Goal: Task Accomplishment & Management: Manage account settings

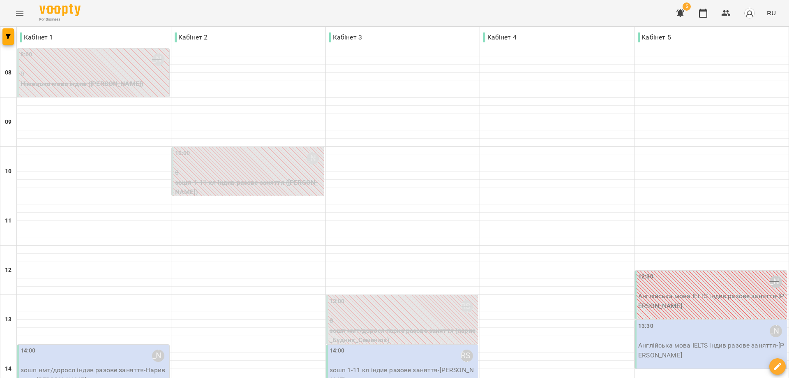
scroll to position [276, 0]
click at [677, 321] on div "13:30 [PERSON_NAME]" at bounding box center [711, 330] width 147 height 19
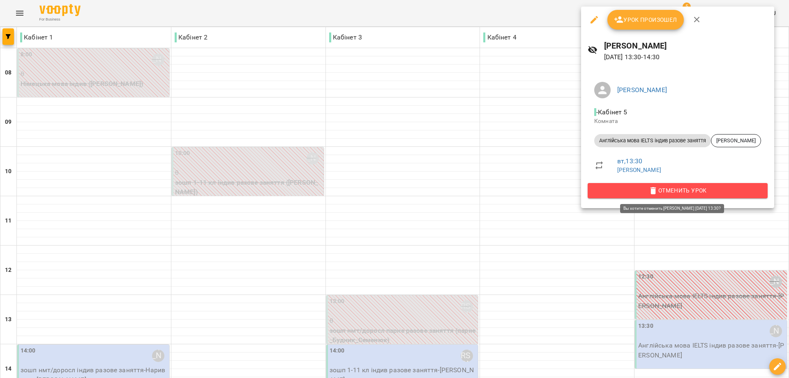
click at [696, 189] on span "Отменить Урок" at bounding box center [677, 190] width 167 height 10
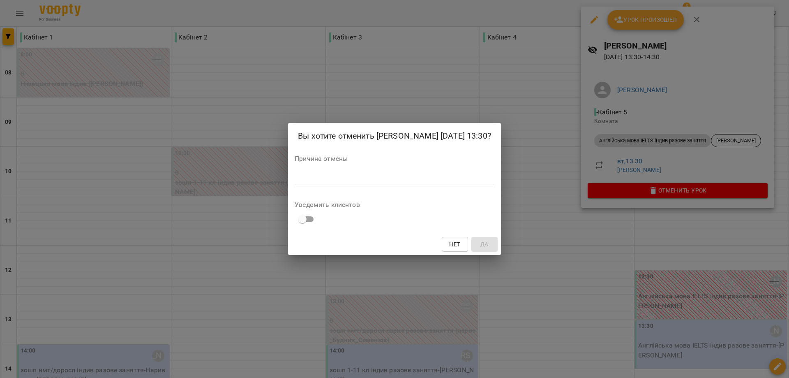
click at [295, 182] on textarea at bounding box center [395, 178] width 200 height 8
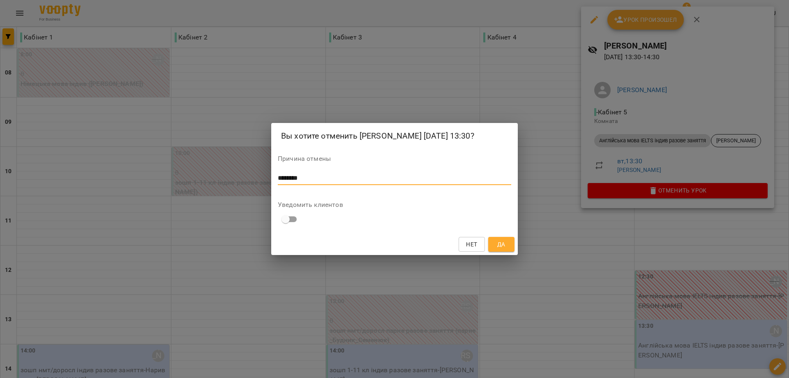
type textarea "********"
click at [505, 249] on span "Да" at bounding box center [501, 244] width 8 height 10
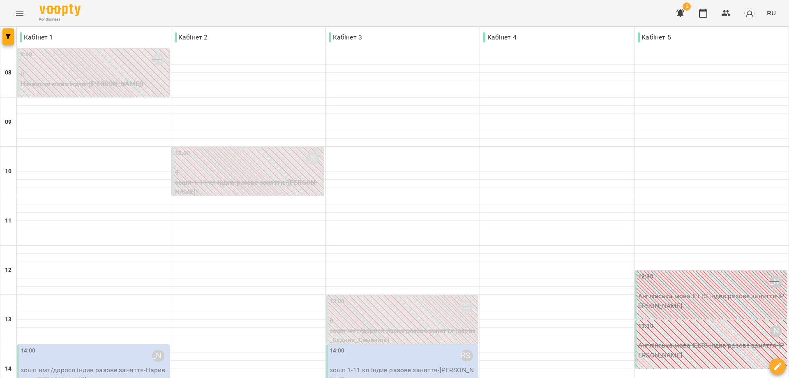
scroll to position [235, 0]
click at [94, 365] on p "зошп нмт/доросл індив разове заняття - Наривська [PERSON_NAME]" at bounding box center [94, 374] width 147 height 19
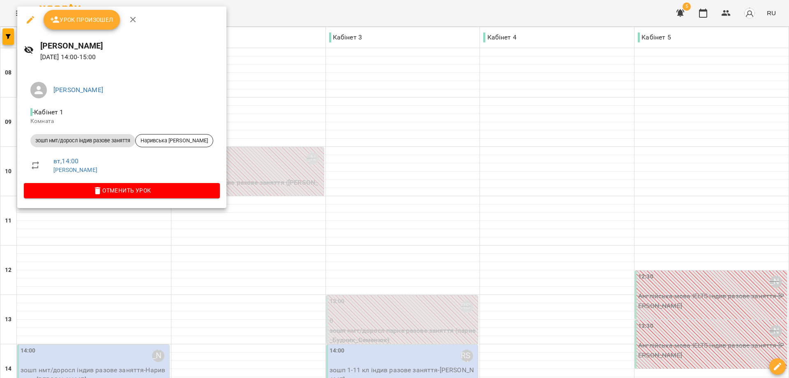
click at [30, 18] on icon "button" at bounding box center [30, 20] width 10 height 10
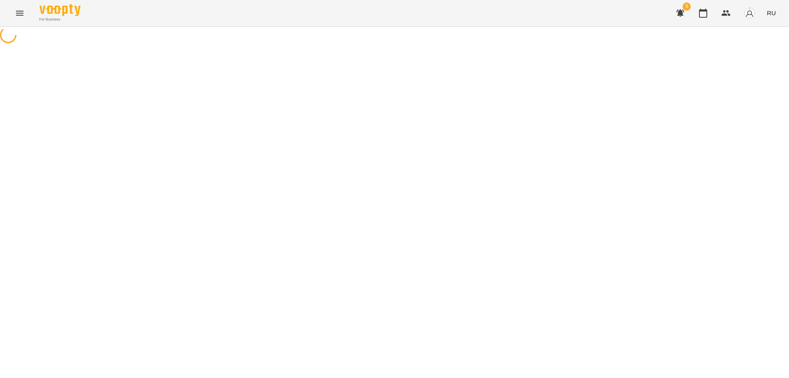
select select "**********"
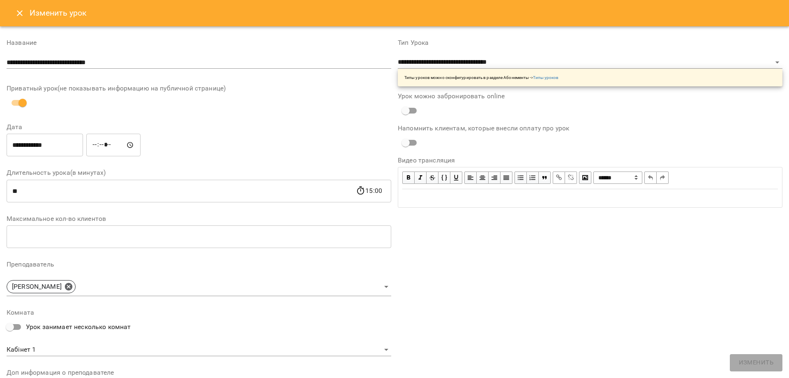
click at [34, 192] on input "**" at bounding box center [181, 190] width 349 height 23
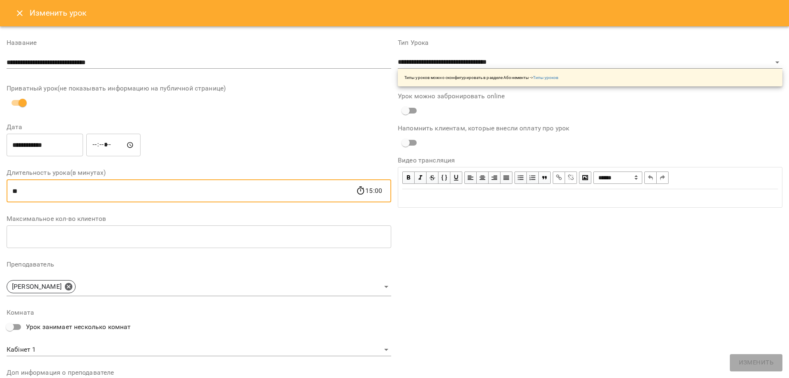
type input "*"
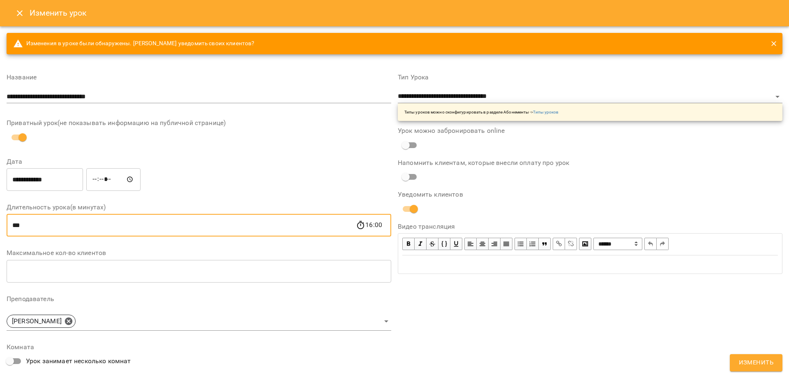
type input "***"
click at [760, 365] on span "Изменить" at bounding box center [756, 362] width 35 height 11
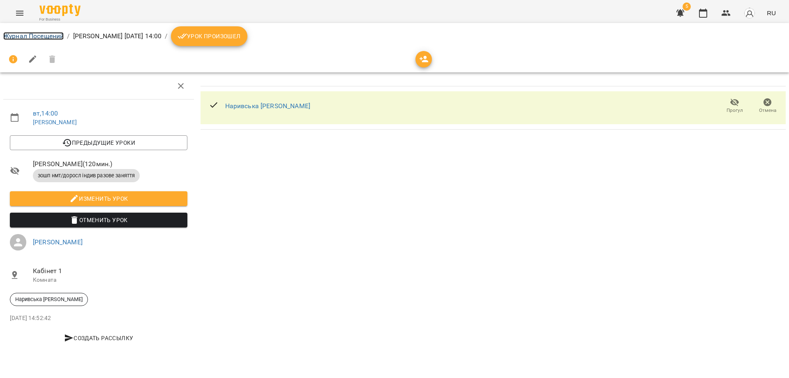
click at [28, 33] on link "Журнал Посещений" at bounding box center [33, 36] width 60 height 8
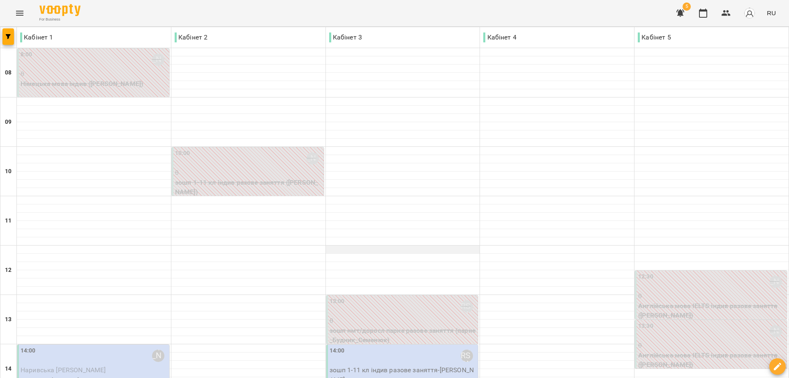
scroll to position [164, 0]
click at [97, 375] on p "зошп нмт/доросл індив разове заняття" at bounding box center [94, 380] width 147 height 10
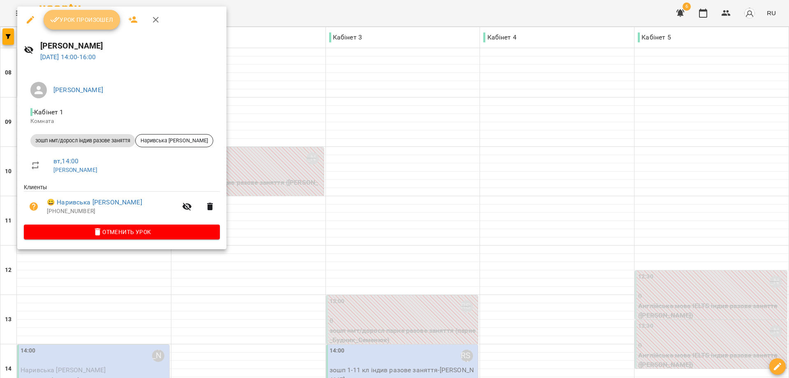
click at [80, 17] on span "Урок произошел" at bounding box center [81, 20] width 63 height 10
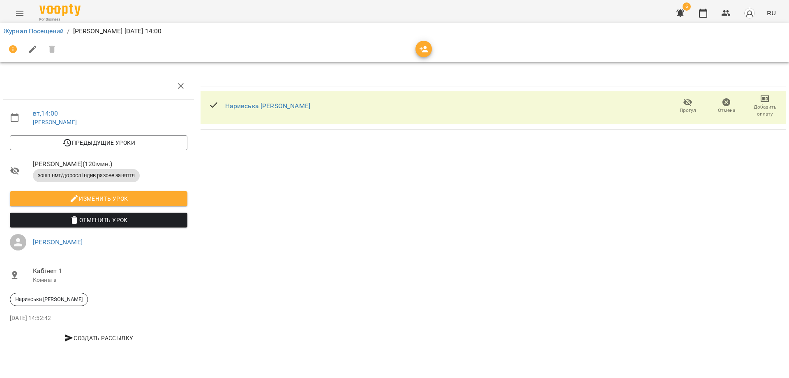
click at [16, 13] on icon "Menu" at bounding box center [19, 13] width 7 height 5
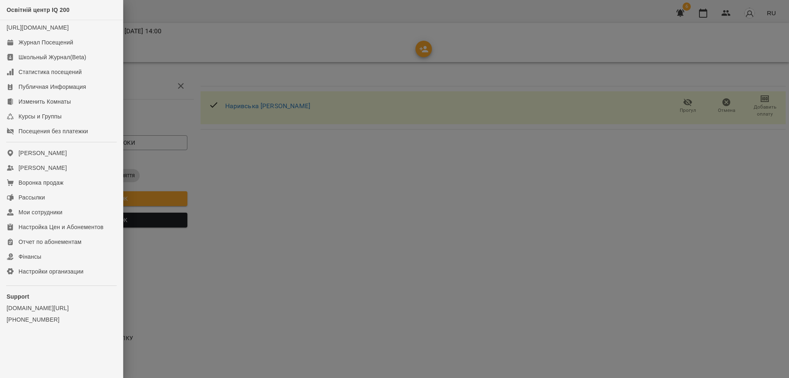
click at [368, 252] on div at bounding box center [394, 189] width 789 height 378
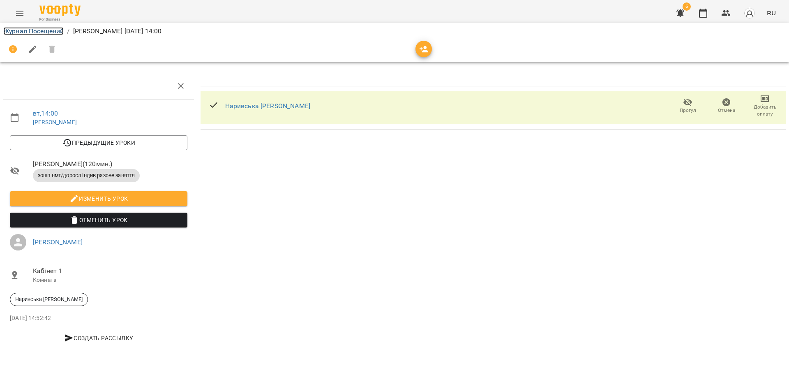
click at [20, 30] on link "Журнал Посещений" at bounding box center [33, 31] width 60 height 8
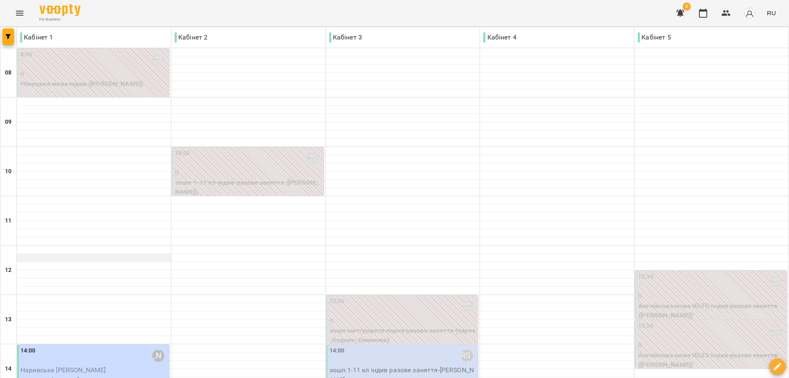
scroll to position [123, 0]
